Goal: Information Seeking & Learning: Learn about a topic

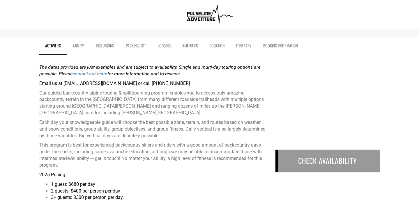
scroll to position [175, 0]
click at [138, 48] on link "Packing List" at bounding box center [136, 47] width 32 height 15
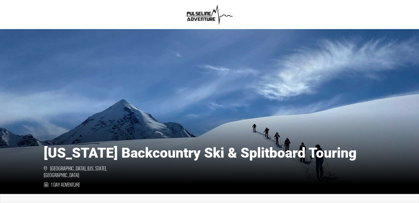
scroll to position [0, 0]
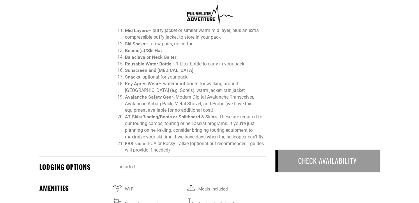
scroll to position [720, 0]
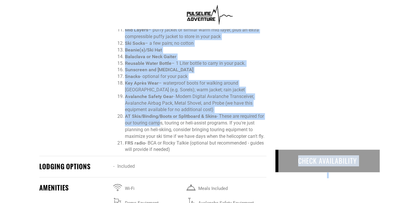
drag, startPoint x: 268, startPoint y: 131, endPoint x: 158, endPoint y: 117, distance: 110.5
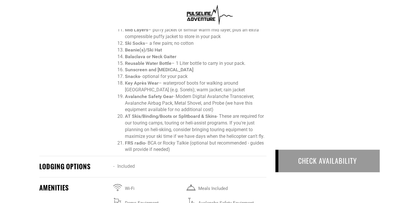
click at [178, 145] on li "FRS radio - BCA or Rocky Talkie (optional but recommended - guides will provide…" at bounding box center [195, 146] width 141 height 13
drag, startPoint x: 183, startPoint y: 146, endPoint x: 125, endPoint y: 110, distance: 68.7
click at [125, 110] on ol "Big Mountain Powder Skis : at least 105mm underfoot (we recommend 110mm or wide…" at bounding box center [189, 10] width 153 height 286
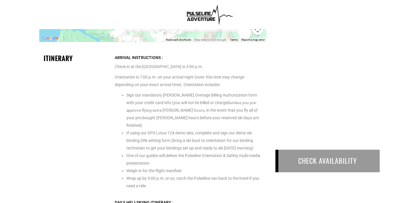
scroll to position [1084, 0]
